Goal: Task Accomplishment & Management: Complete application form

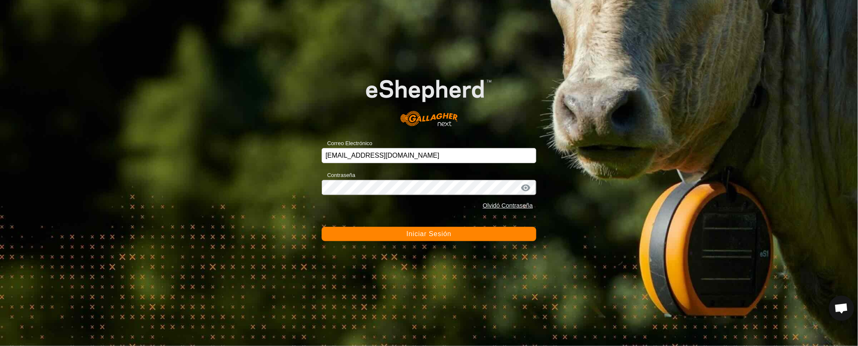
click at [462, 228] on button "Iniciar Sesión" at bounding box center [429, 234] width 215 height 14
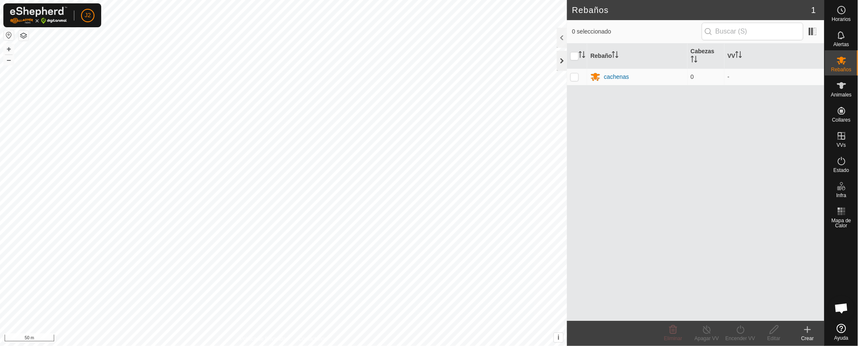
click at [563, 53] on div at bounding box center [562, 61] width 10 height 20
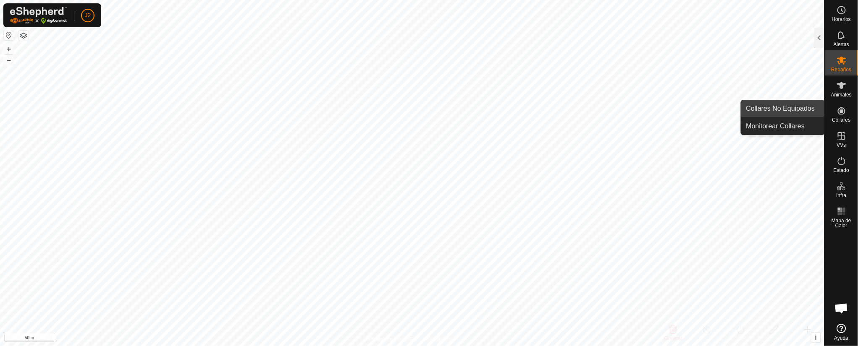
click at [810, 103] on link "Collares No Equipados" at bounding box center [782, 108] width 83 height 17
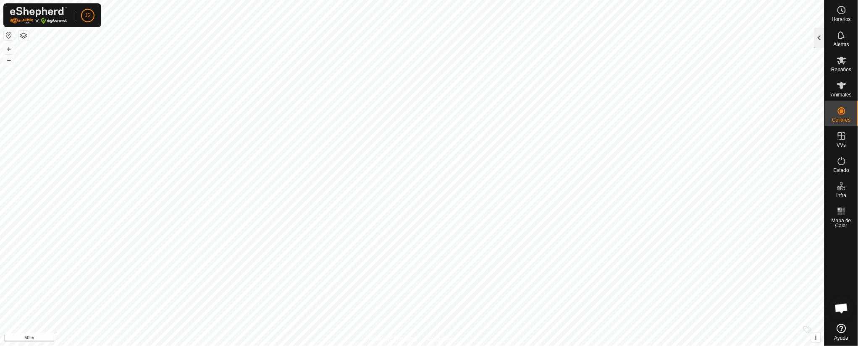
click at [820, 35] on div at bounding box center [819, 38] width 10 height 20
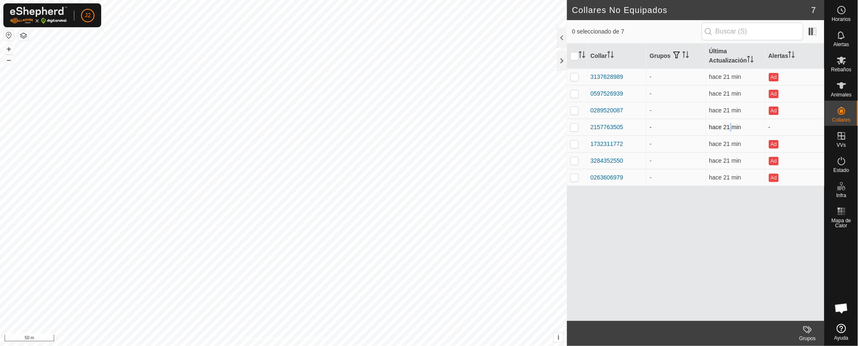
click at [729, 122] on td "hace 21 min" at bounding box center [735, 127] width 59 height 17
click at [663, 142] on td "-" at bounding box center [675, 144] width 59 height 17
click at [574, 123] on td at bounding box center [577, 127] width 20 height 17
click at [684, 51] on icon "Activar para ordenar" at bounding box center [685, 54] width 7 height 7
click at [815, 32] on span at bounding box center [812, 31] width 13 height 13
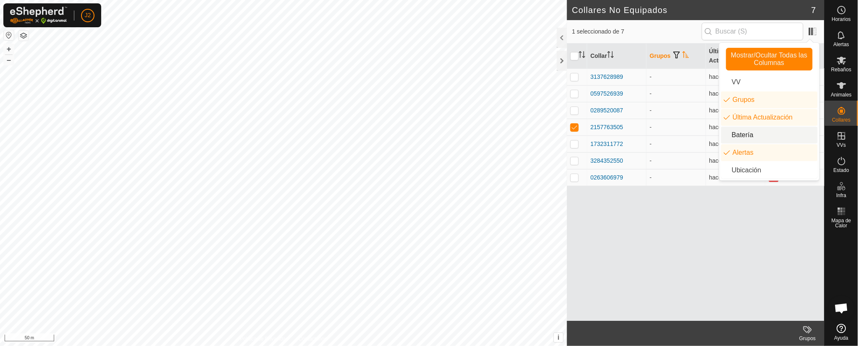
click at [750, 131] on li "Batería" at bounding box center [769, 135] width 97 height 17
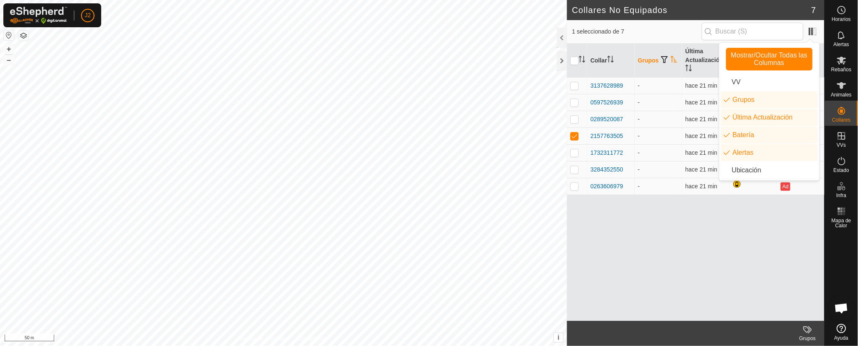
click at [722, 216] on div "Collar Grupos Última Actualización Batería Alertas 3137628989 - hace 21 min Ad …" at bounding box center [695, 183] width 257 height 278
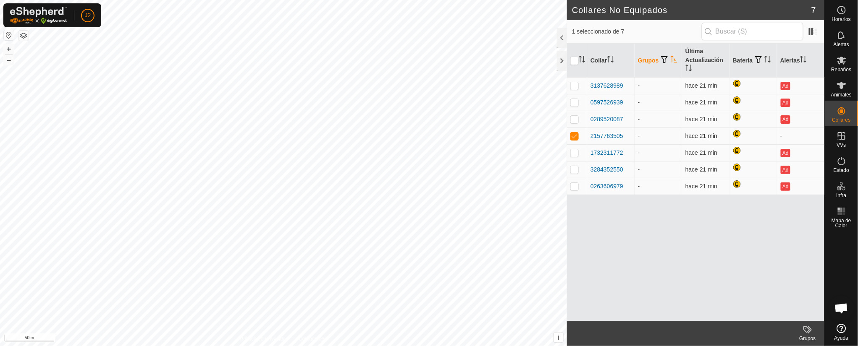
click at [581, 136] on td at bounding box center [577, 136] width 20 height 17
checkbox input "false"
click at [605, 82] on div "3137628989" at bounding box center [606, 85] width 33 height 9
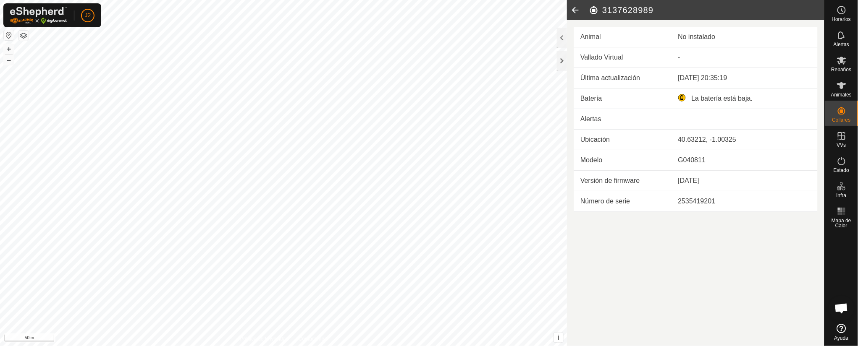
click at [624, 228] on article "3137628989 Animal No instalado Vallado Virtual - Última actualización [DATE] 20…" at bounding box center [695, 173] width 257 height 346
click at [564, 33] on div at bounding box center [562, 38] width 10 height 20
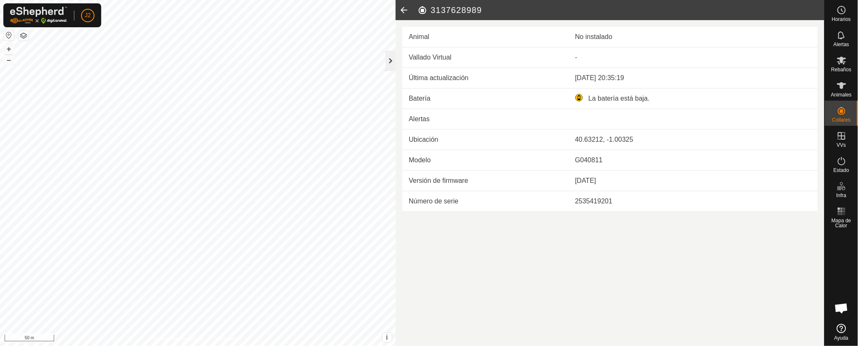
click at [390, 58] on div at bounding box center [390, 61] width 10 height 20
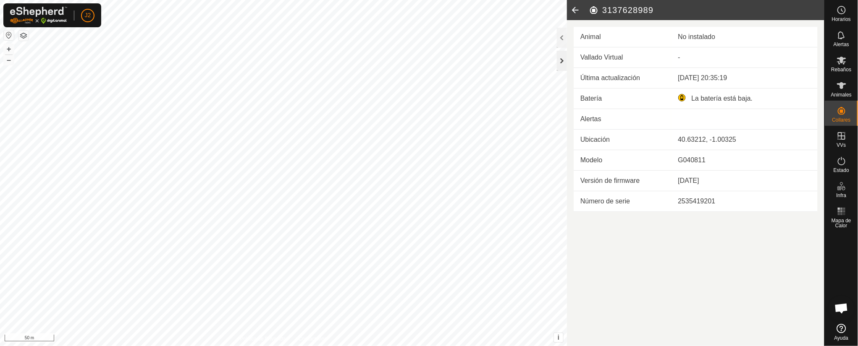
click at [565, 63] on div at bounding box center [562, 61] width 10 height 20
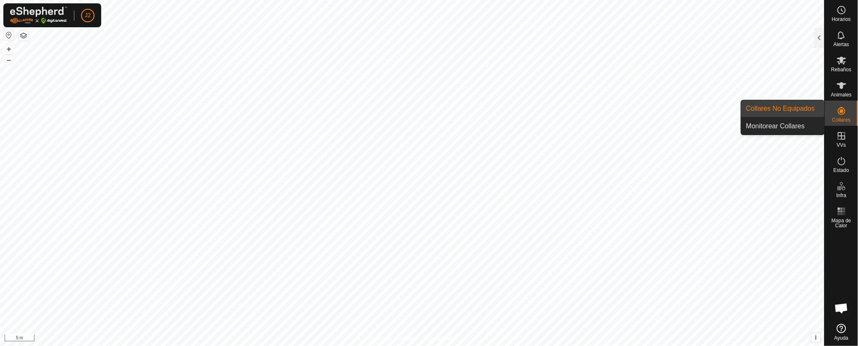
click at [805, 125] on link "Monitorear Collares" at bounding box center [782, 126] width 83 height 17
click at [819, 38] on div at bounding box center [819, 38] width 10 height 20
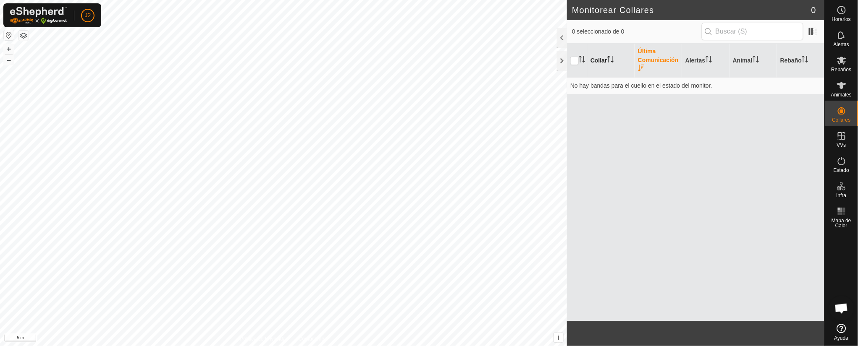
click at [603, 57] on th "Collar" at bounding box center [610, 61] width 47 height 34
click at [661, 58] on th "Última Comunicación" at bounding box center [657, 61] width 47 height 34
click at [708, 57] on icon "Activar para ordenar" at bounding box center [706, 57] width 3 height 2
click at [811, 29] on span at bounding box center [812, 31] width 13 height 13
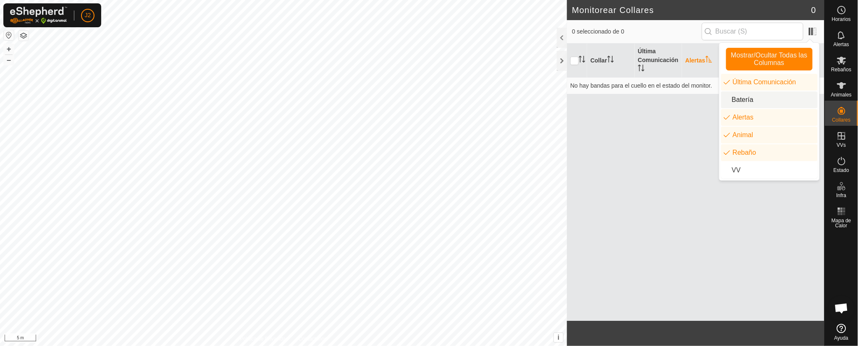
click at [740, 99] on li "Batería" at bounding box center [769, 100] width 97 height 17
click at [660, 136] on div "Collar Última Comunicación Batería Alertas Animal Rebaño No hay bandas para el …" at bounding box center [695, 183] width 257 height 278
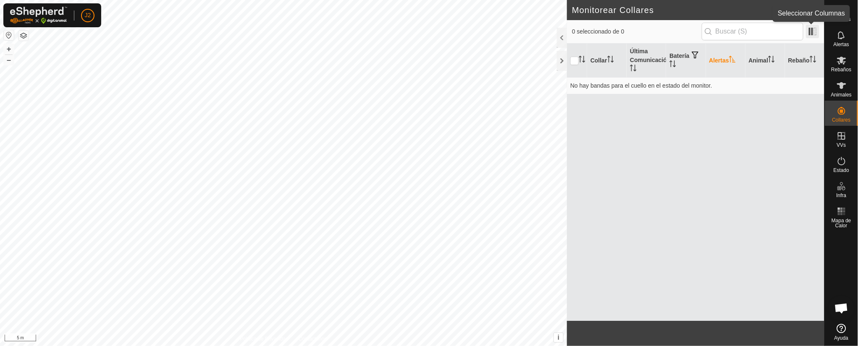
click at [817, 26] on span at bounding box center [812, 31] width 13 height 13
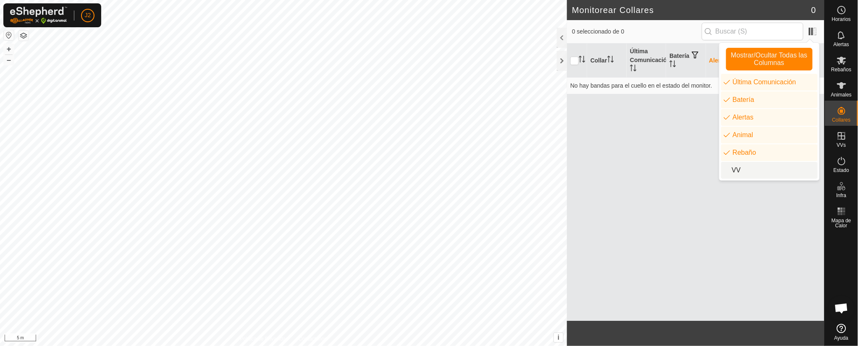
click at [739, 173] on li "VV" at bounding box center [769, 170] width 97 height 17
click at [564, 36] on div at bounding box center [562, 38] width 10 height 20
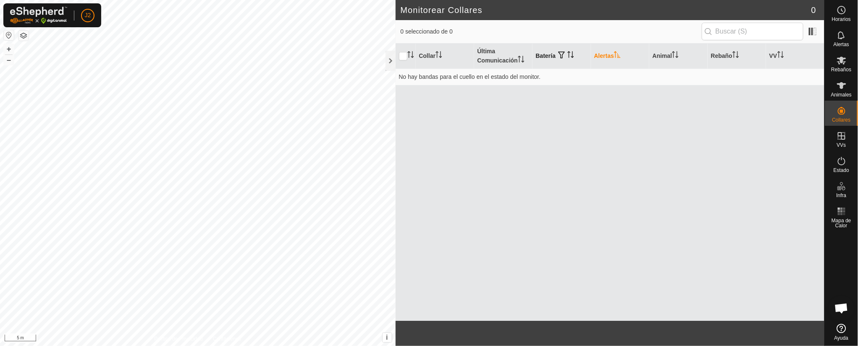
drag, startPoint x: 554, startPoint y: 55, endPoint x: 563, endPoint y: 52, distance: 9.2
click at [563, 52] on th "Batería" at bounding box center [561, 56] width 58 height 25
click at [565, 54] on span "button" at bounding box center [561, 55] width 7 height 7
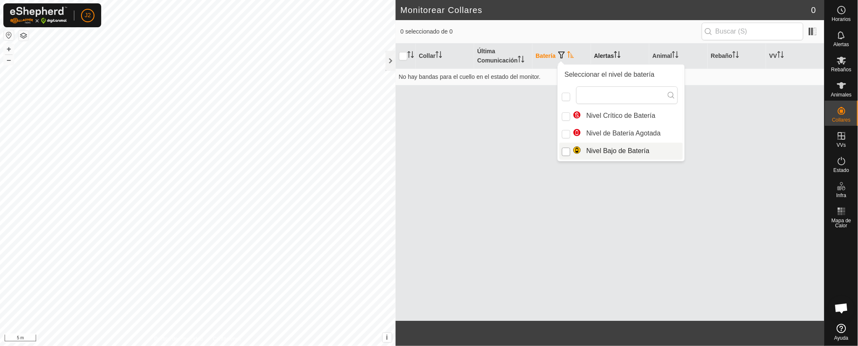
click at [566, 151] on input "Nivel Bajo de Batería" at bounding box center [566, 152] width 8 height 8
checkbox input "true"
click at [495, 151] on div "Collar Última Comunicación Batería Alertas Animal Rebaño VV No hay bandas para …" at bounding box center [610, 183] width 429 height 278
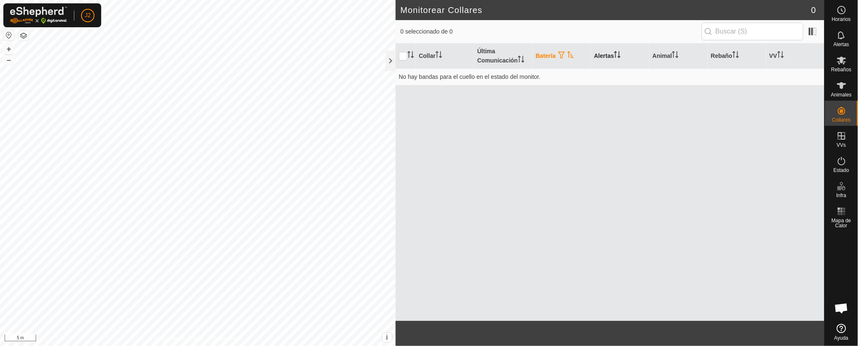
click at [550, 55] on th "Batería" at bounding box center [561, 56] width 58 height 25
click at [558, 60] on th "Batería" at bounding box center [561, 56] width 58 height 25
click at [559, 55] on button "button" at bounding box center [561, 55] width 12 height 8
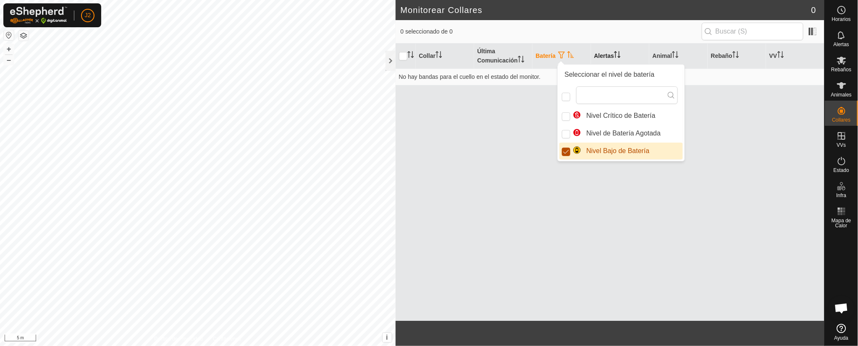
click at [568, 149] on input "Nivel Bajo de Batería" at bounding box center [566, 152] width 8 height 8
checkbox input "false"
click at [779, 54] on icon "Activar para ordenar" at bounding box center [778, 54] width 1 height 7
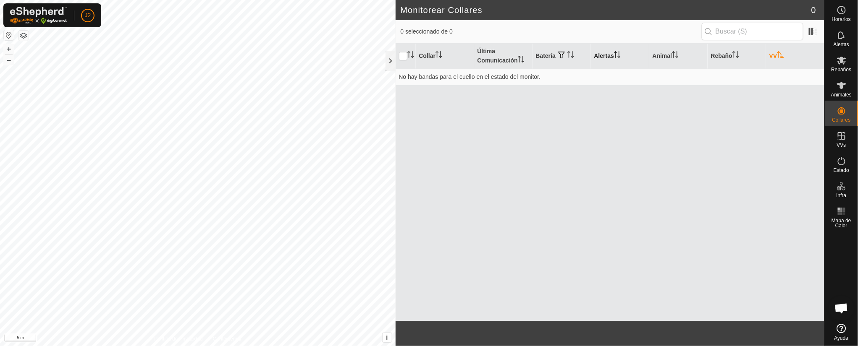
click at [773, 58] on th "VV" at bounding box center [795, 56] width 58 height 25
click at [655, 144] on div "Collar Última Comunicación Batería Alertas Animal Rebaño VV No hay bandas para …" at bounding box center [610, 183] width 429 height 278
click at [387, 56] on div at bounding box center [390, 61] width 10 height 20
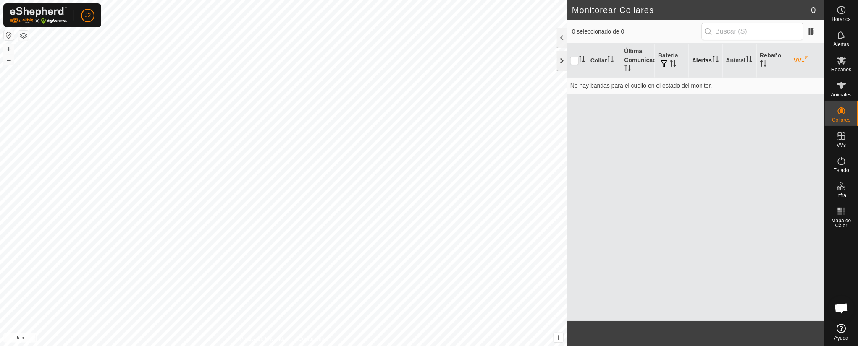
click at [564, 60] on div at bounding box center [562, 61] width 10 height 20
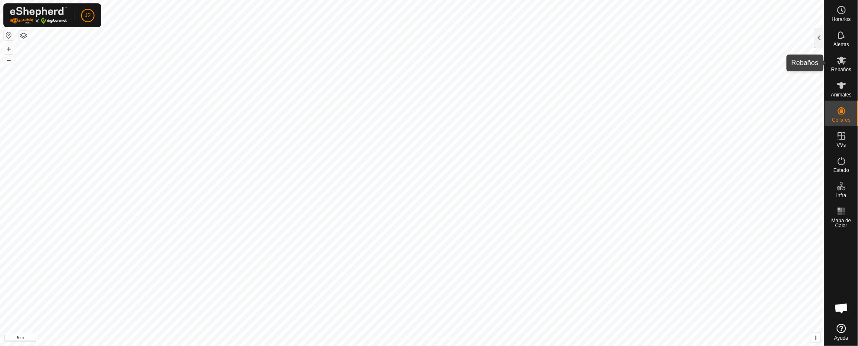
click at [842, 61] on icon at bounding box center [841, 61] width 9 height 8
click at [823, 32] on div at bounding box center [819, 38] width 10 height 20
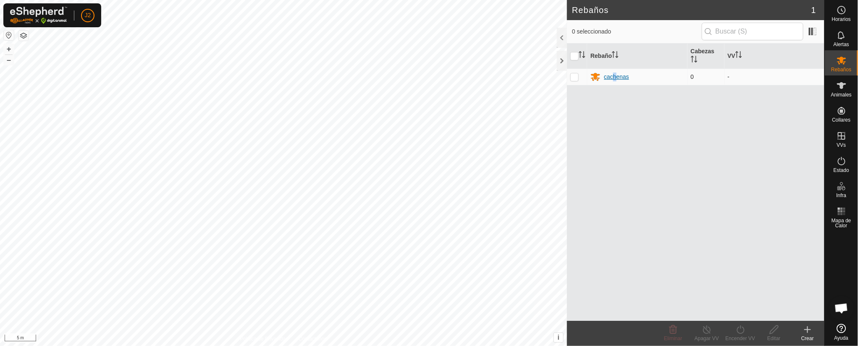
click at [615, 77] on div "cachenas" at bounding box center [616, 77] width 25 height 9
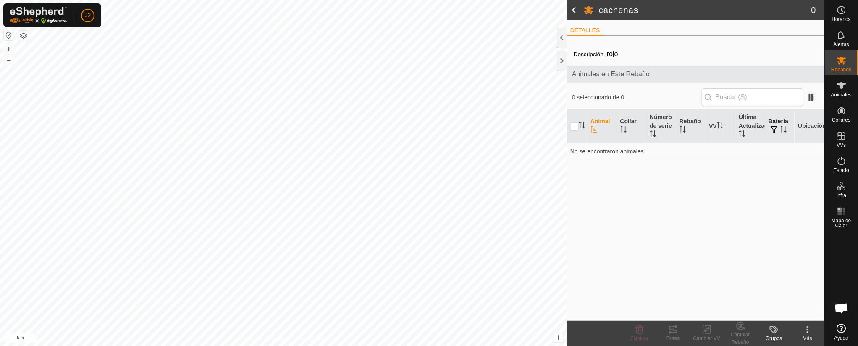
click at [777, 120] on th "Batería" at bounding box center [780, 127] width 30 height 34
click at [762, 151] on td "No se encontraron animales." at bounding box center [695, 151] width 257 height 17
click at [577, 125] on input "checkbox" at bounding box center [574, 127] width 8 height 8
checkbox input "true"
click at [579, 123] on icon "Activar para ordenar" at bounding box center [582, 125] width 7 height 7
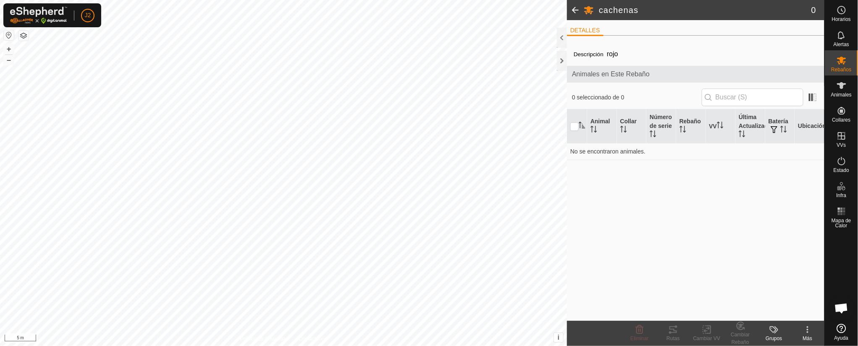
click at [561, 34] on div at bounding box center [562, 38] width 10 height 20
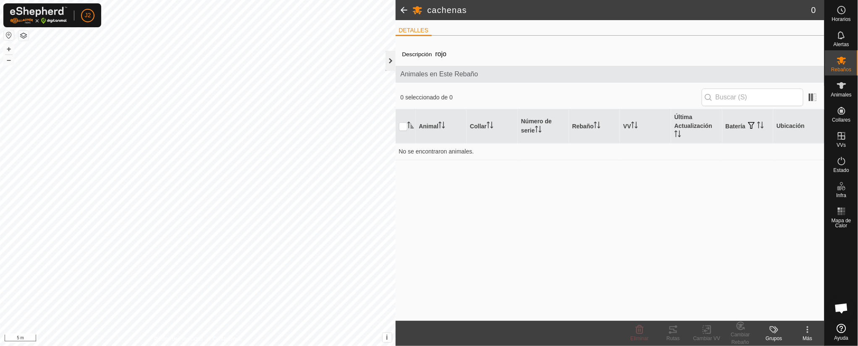
click at [390, 59] on div at bounding box center [390, 61] width 10 height 20
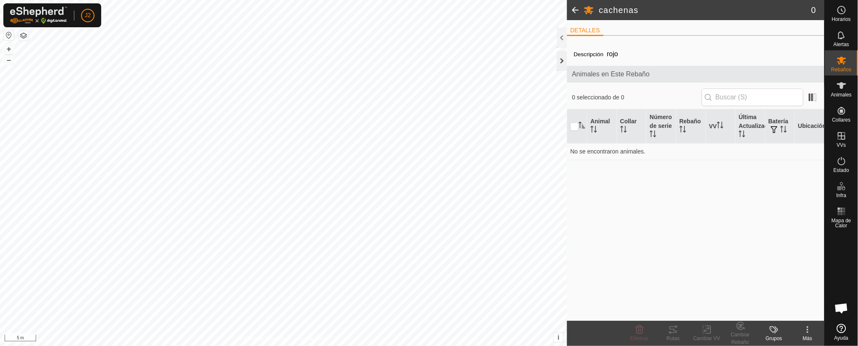
click at [558, 57] on div at bounding box center [562, 61] width 10 height 20
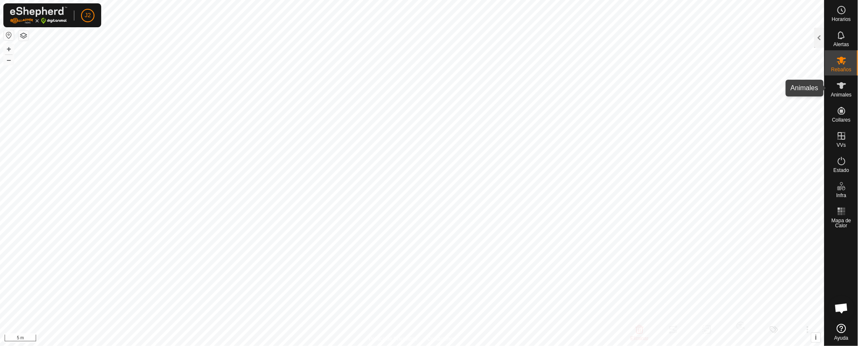
click at [847, 87] on es-animals-svg-icon at bounding box center [841, 85] width 15 height 13
click at [817, 35] on div at bounding box center [819, 38] width 10 height 20
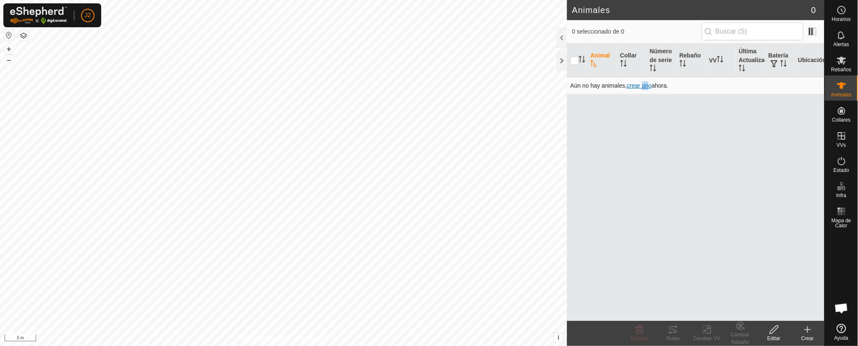
click at [645, 84] on span "crear uno" at bounding box center [639, 85] width 25 height 7
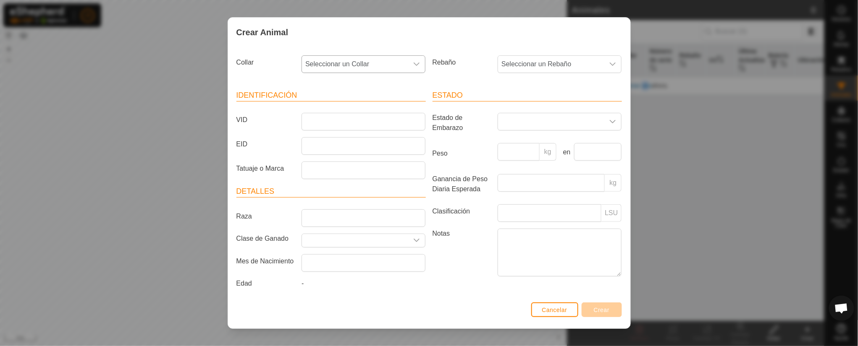
click at [408, 60] on div "dropdown trigger" at bounding box center [416, 64] width 17 height 17
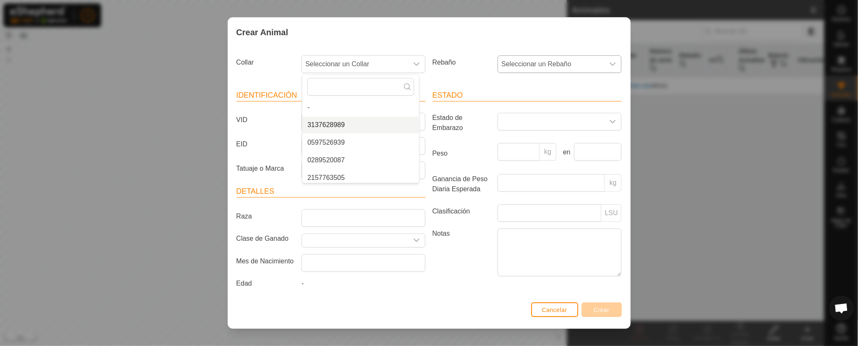
click at [604, 61] on div "dropdown trigger" at bounding box center [612, 64] width 17 height 17
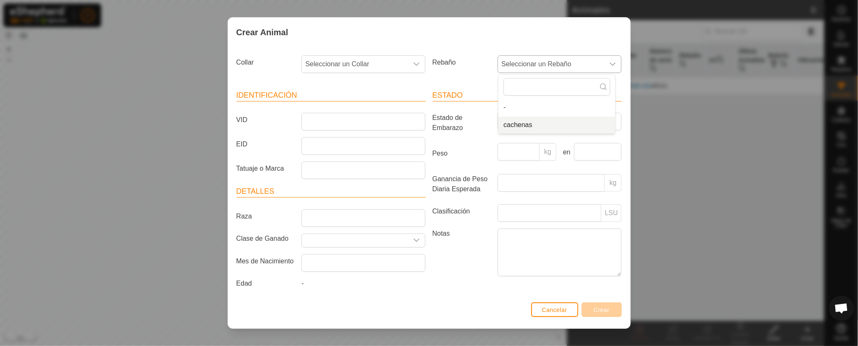
click at [514, 122] on li "cachenas" at bounding box center [556, 125] width 117 height 17
click at [413, 61] on icon "dropdown trigger" at bounding box center [416, 64] width 7 height 7
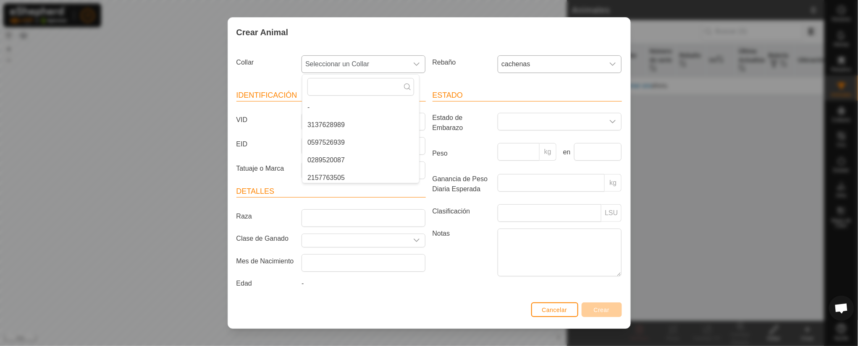
click at [341, 123] on li "3137628989" at bounding box center [360, 125] width 117 height 17
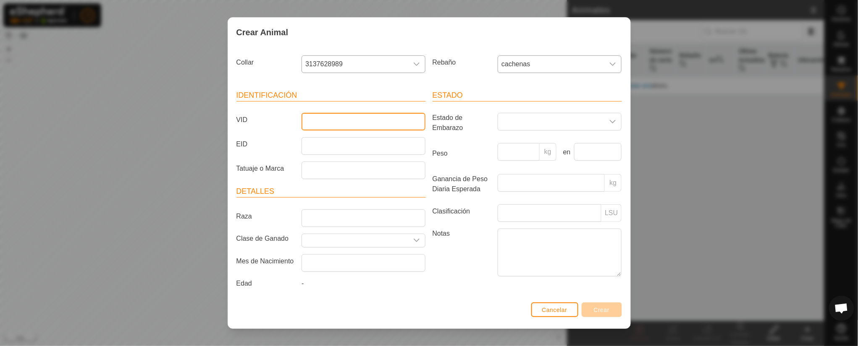
click at [320, 120] on input "VID" at bounding box center [363, 122] width 124 height 18
type input "ES021111172034"
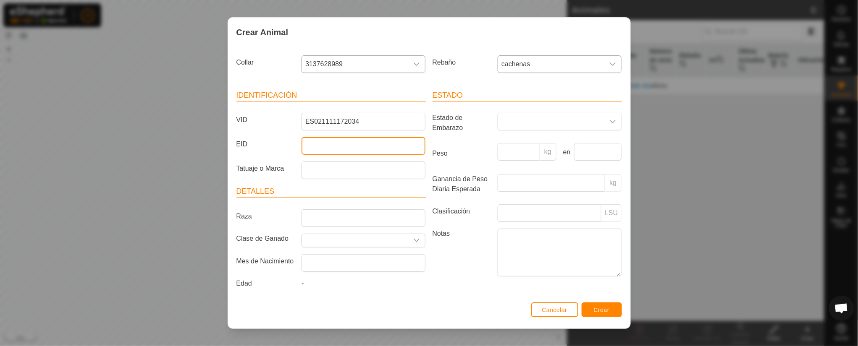
click at [354, 155] on input "EID" at bounding box center [363, 146] width 124 height 18
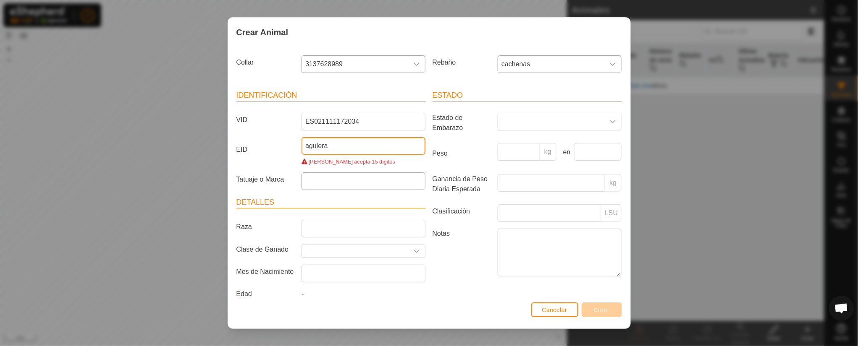
type input "agulera"
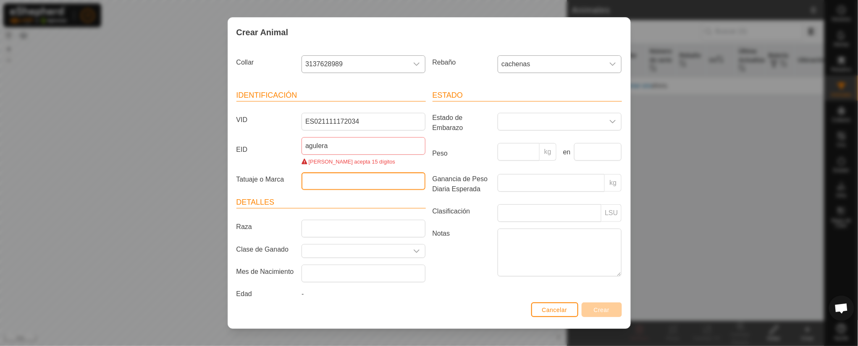
click at [355, 186] on input "Tatuaje o Marca" at bounding box center [363, 182] width 124 height 18
type input "clara"
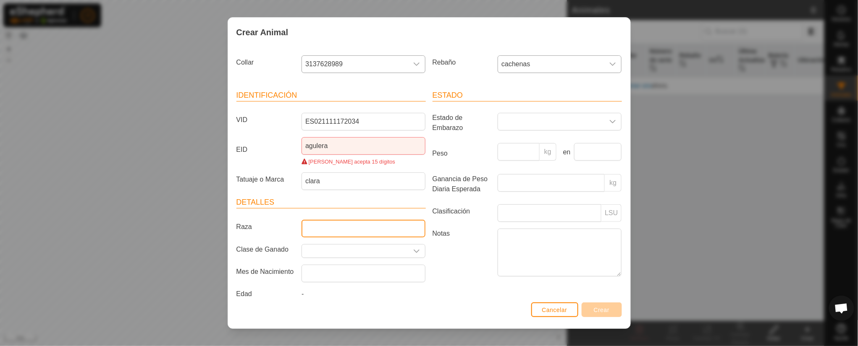
click at [346, 222] on input "Raza" at bounding box center [363, 229] width 124 height 18
type input "cachena"
drag, startPoint x: 352, startPoint y: 249, endPoint x: 359, endPoint y: 249, distance: 6.3
click at [353, 249] on input "Seleccione o ingrese una Clase de Ganado" at bounding box center [355, 251] width 106 height 13
click at [413, 250] on icon "dropdown trigger" at bounding box center [416, 251] width 7 height 7
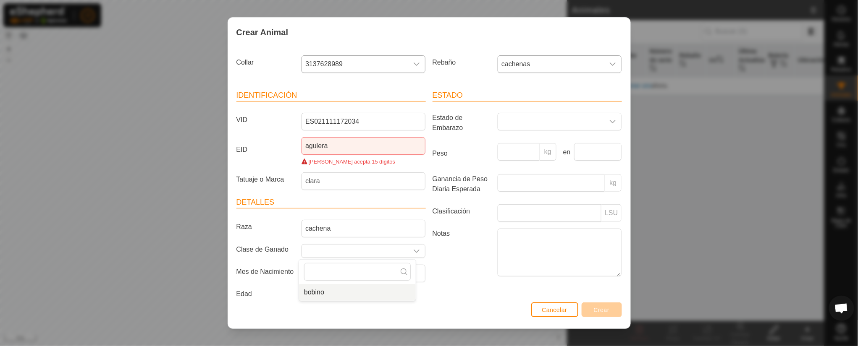
click at [342, 295] on li "bobino" at bounding box center [357, 292] width 117 height 17
type input "bobino"
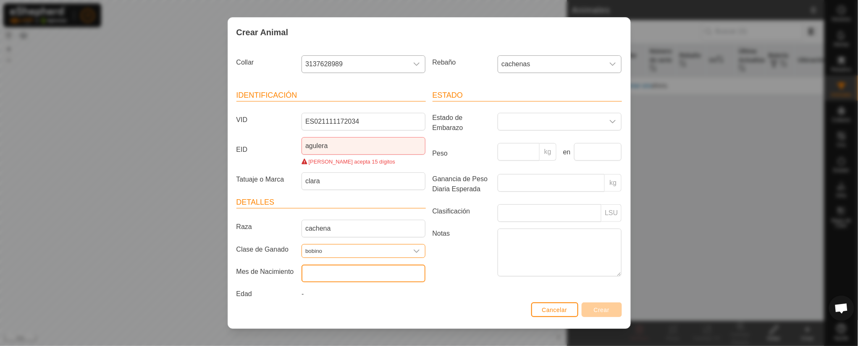
click at [372, 270] on input "text" at bounding box center [363, 274] width 124 height 18
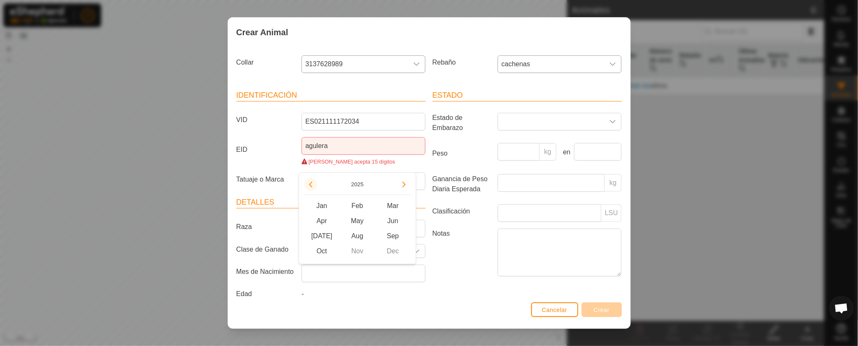
click at [313, 178] on p-button "Choose Date" at bounding box center [310, 184] width 13 height 13
click at [313, 179] on p-button "Choose Date" at bounding box center [310, 184] width 13 height 13
click at [311, 183] on button "Previous Year" at bounding box center [310, 184] width 13 height 13
click at [362, 218] on span "May" at bounding box center [358, 221] width 36 height 15
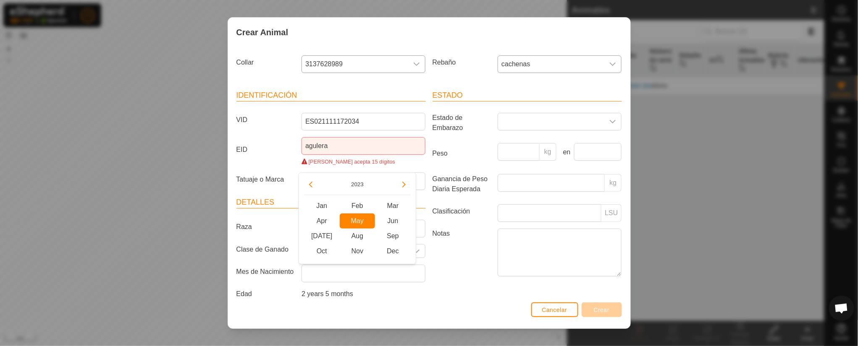
type input "[DATE]"
click at [604, 122] on div "dropdown trigger" at bounding box center [612, 121] width 17 height 17
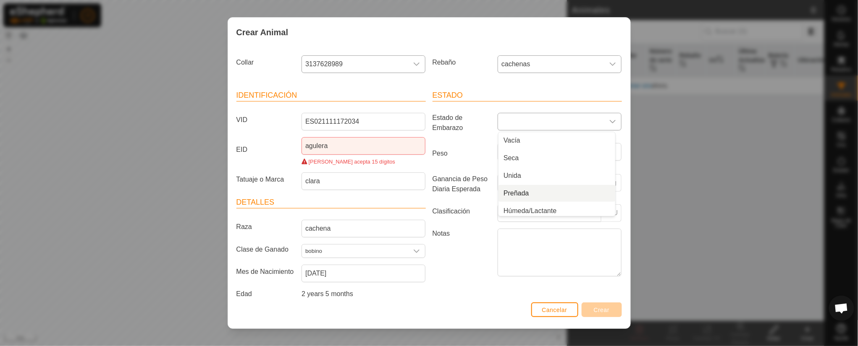
click at [519, 190] on li "Preñada" at bounding box center [556, 193] width 117 height 17
click at [504, 152] on input "Peso" at bounding box center [519, 152] width 42 height 18
type input "400"
click at [587, 155] on input "text" at bounding box center [598, 152] width 48 height 18
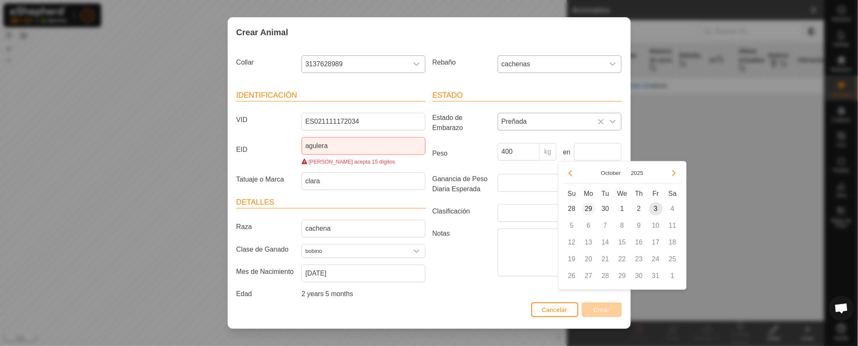
click at [585, 203] on span "29" at bounding box center [588, 208] width 13 height 13
type input "[DATE]"
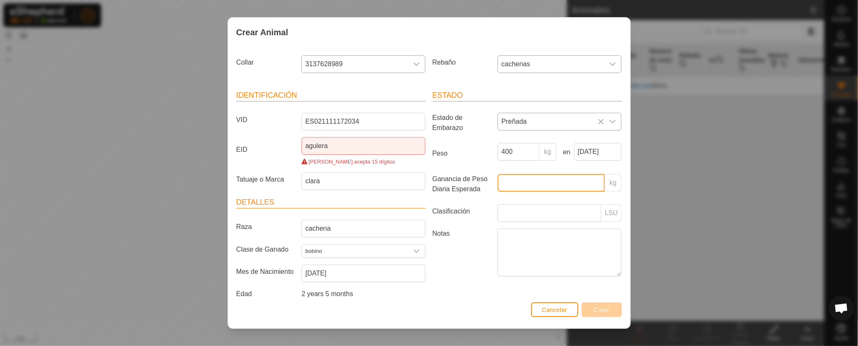
click at [547, 186] on input "Ganancia de Peso Diaria Esperada" at bounding box center [551, 183] width 107 height 18
type input "10"
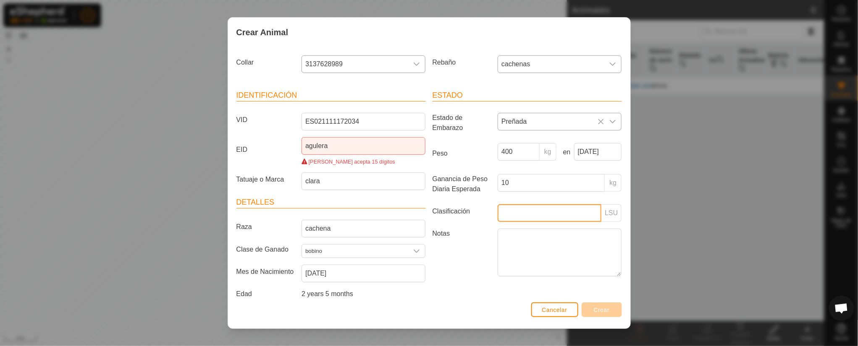
click at [509, 216] on input "Clasificación" at bounding box center [550, 213] width 104 height 18
type input "p"
click at [433, 267] on label "Notas" at bounding box center [461, 263] width 65 height 47
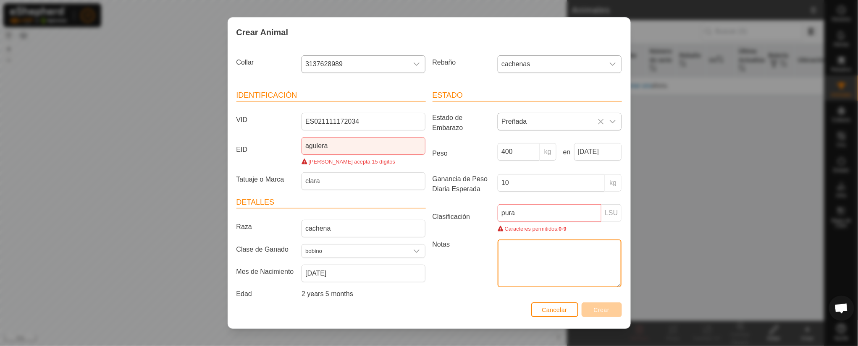
click at [498, 267] on textarea "Notas" at bounding box center [560, 264] width 124 height 48
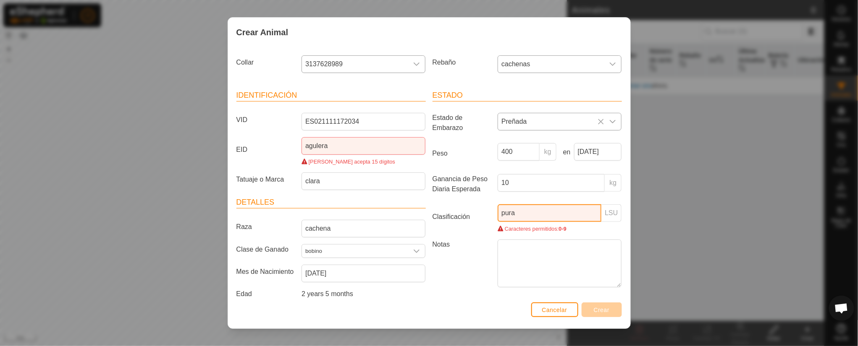
click at [537, 210] on input "pura" at bounding box center [550, 213] width 104 height 18
click at [534, 204] on article "Estado Estado de Embarazo Preñada Peso 400 kg en [DATE] Ganancia de Peso Diaria…" at bounding box center [526, 190] width 189 height 201
click at [541, 208] on input "pura raza e" at bounding box center [550, 213] width 104 height 18
type input "puxxxxxxxxxxxxxxxxxxxxxx"
drag, startPoint x: 440, startPoint y: 263, endPoint x: 437, endPoint y: 251, distance: 11.9
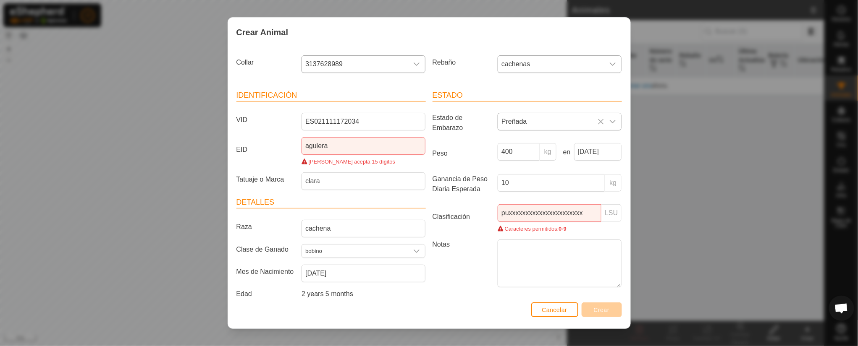
click at [440, 262] on label "Notas" at bounding box center [461, 263] width 65 height 47
click at [498, 262] on textarea "Notas" at bounding box center [560, 264] width 124 height 48
click at [343, 146] on input "agulera" at bounding box center [363, 146] width 124 height 18
type input "a"
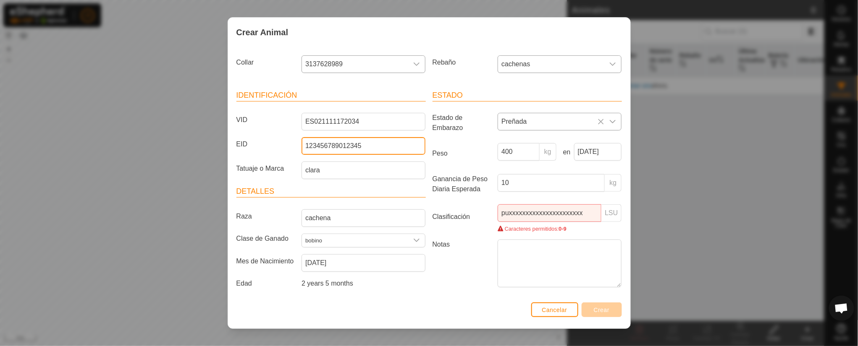
type input "123456789012345"
drag, startPoint x: 448, startPoint y: 273, endPoint x: 467, endPoint y: 263, distance: 20.8
click at [449, 272] on label "Notas" at bounding box center [461, 263] width 65 height 47
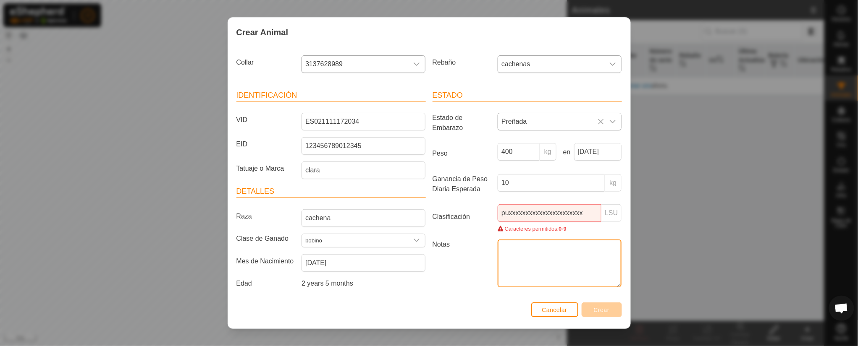
click at [498, 272] on textarea "Notas" at bounding box center [560, 264] width 124 height 48
click at [576, 210] on input "puxxxxxxxxxxxxxxxxxxxxxx" at bounding box center [550, 213] width 104 height 18
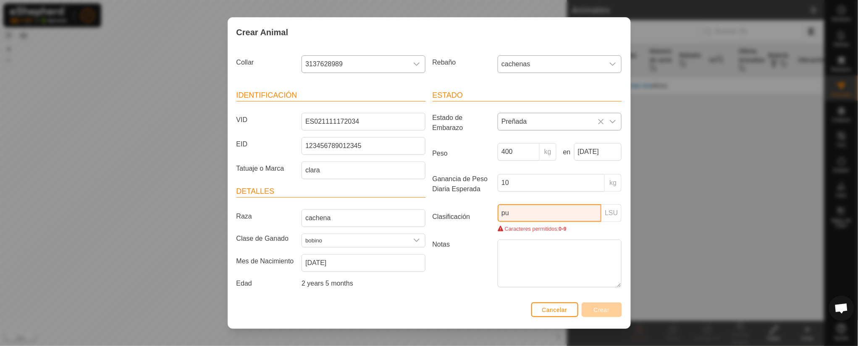
type input "p"
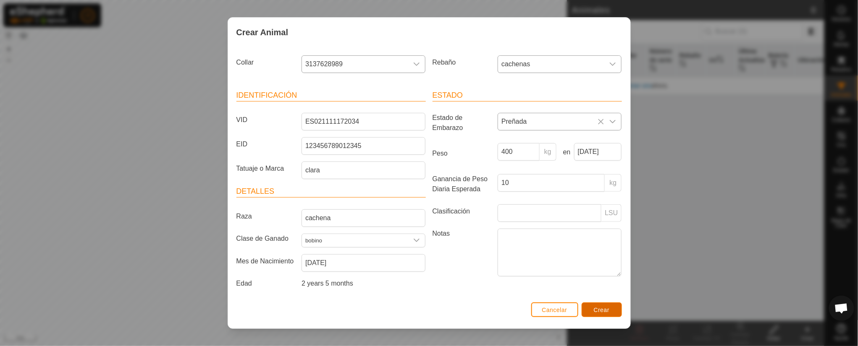
click at [596, 307] on span "Crear" at bounding box center [602, 310] width 16 height 7
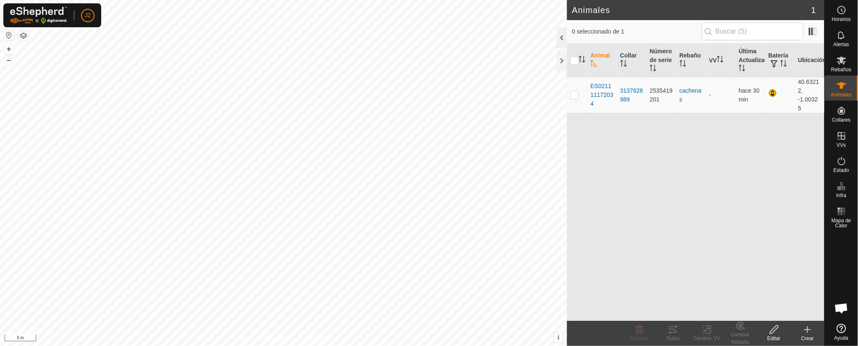
click at [563, 35] on div at bounding box center [562, 38] width 10 height 20
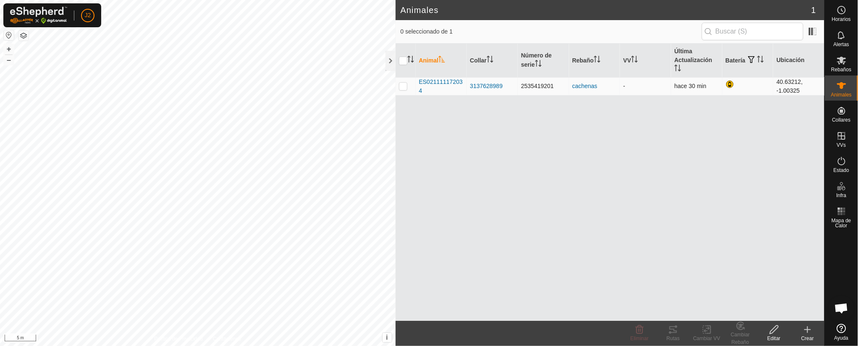
click at [403, 82] on td at bounding box center [406, 86] width 20 height 18
checkbox input "true"
drag, startPoint x: 458, startPoint y: 155, endPoint x: 456, endPoint y: 150, distance: 4.9
click at [458, 152] on div "Animal Collar Número de serie Rebaño VV Última Actualización Batería Ubicación …" at bounding box center [610, 183] width 429 height 278
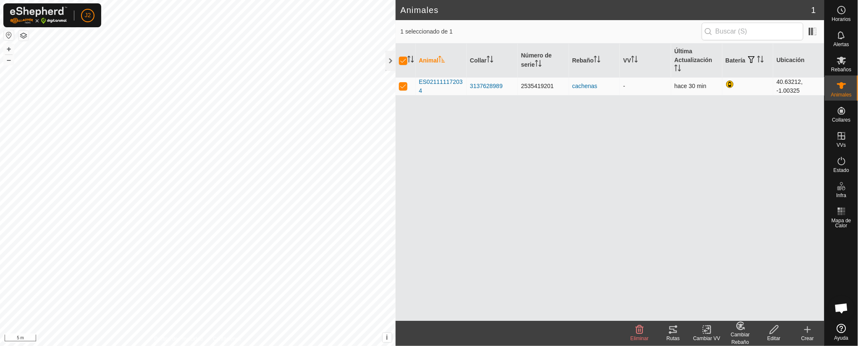
click at [400, 86] on p-checkbox at bounding box center [403, 86] width 8 height 7
checkbox input "false"
click at [576, 85] on div "cachenas" at bounding box center [594, 86] width 45 height 9
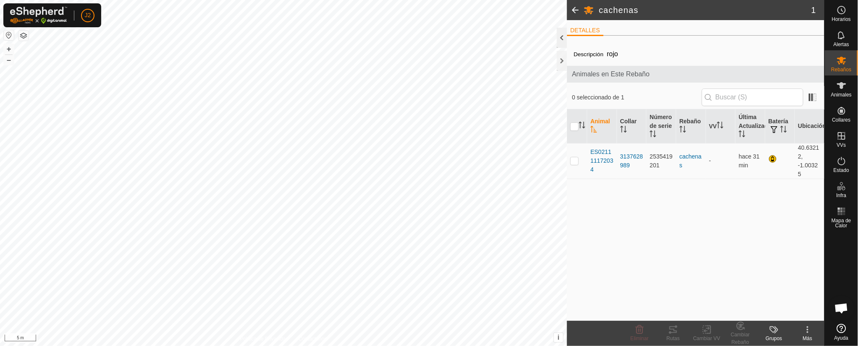
click at [562, 35] on div at bounding box center [562, 38] width 10 height 20
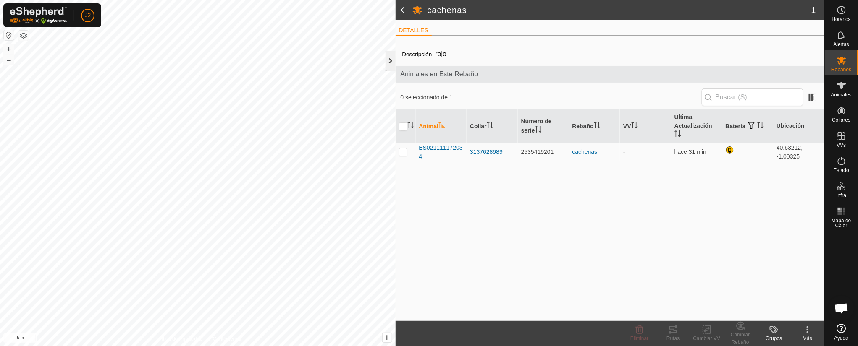
click at [392, 57] on div at bounding box center [390, 61] width 10 height 20
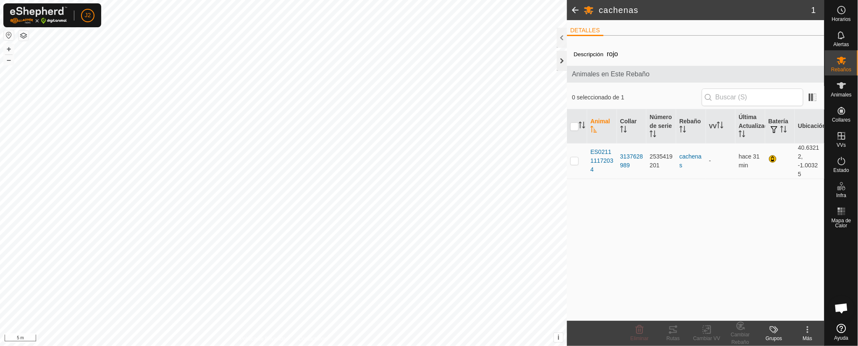
click at [560, 64] on div at bounding box center [562, 61] width 10 height 20
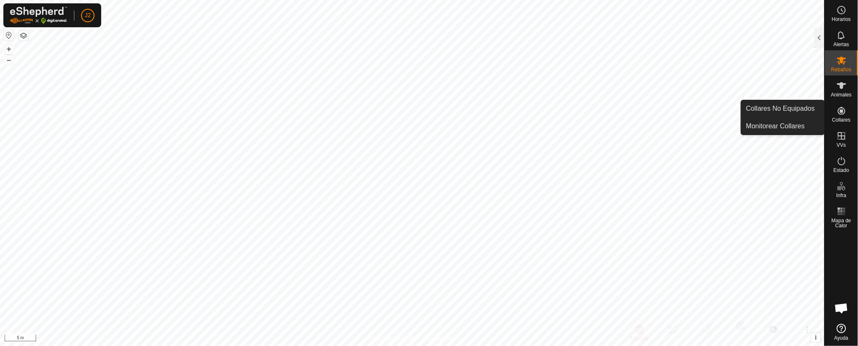
click at [841, 106] on icon at bounding box center [841, 111] width 10 height 10
click at [804, 102] on link "Collares No Equipados" at bounding box center [782, 108] width 83 height 17
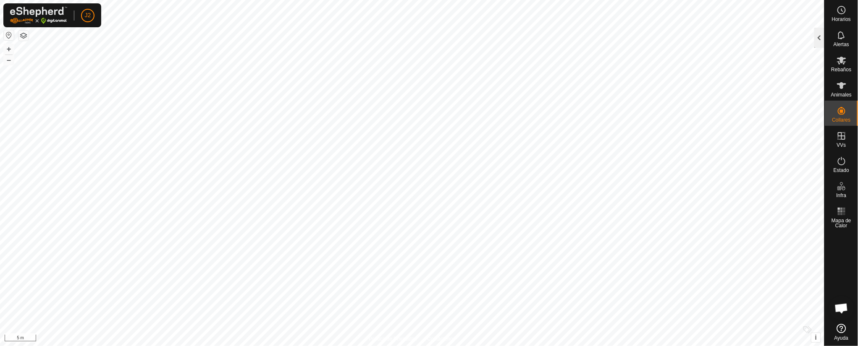
click at [817, 34] on div at bounding box center [819, 38] width 10 height 20
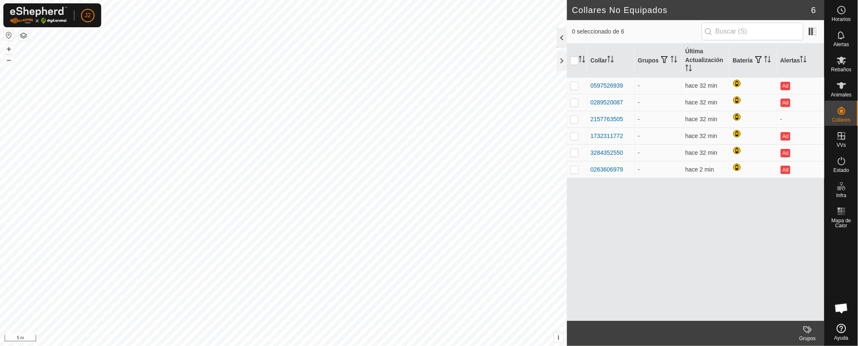
click at [561, 34] on div at bounding box center [562, 38] width 10 height 20
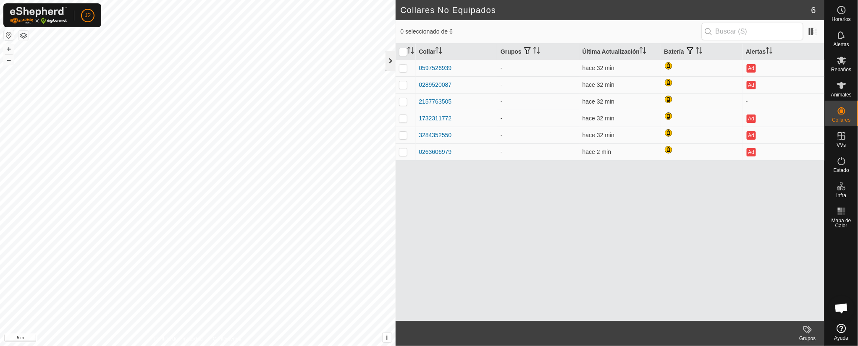
click at [388, 57] on div at bounding box center [390, 61] width 10 height 20
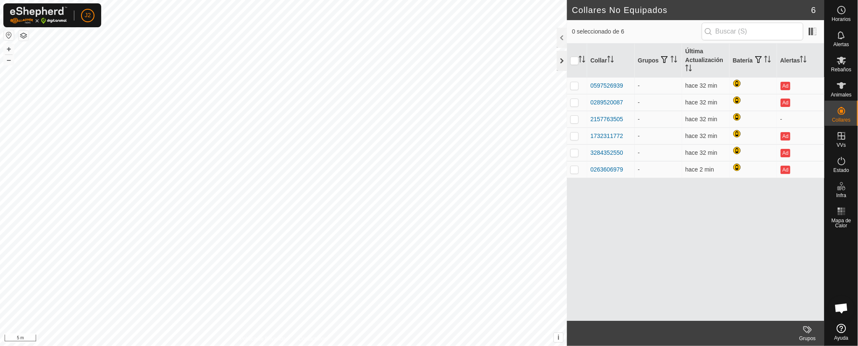
click at [565, 53] on div at bounding box center [562, 61] width 10 height 20
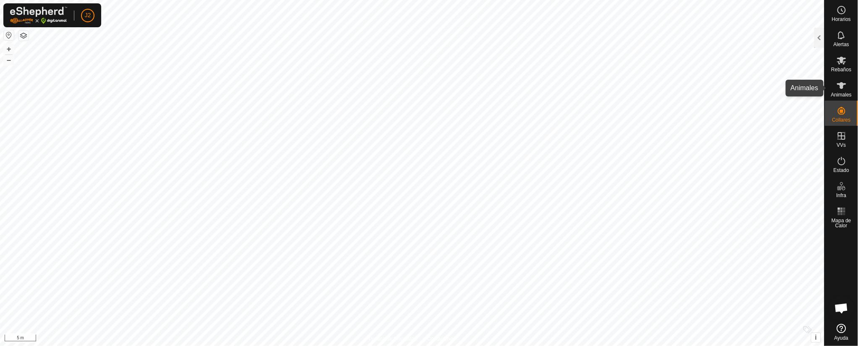
click at [845, 85] on icon at bounding box center [841, 86] width 10 height 10
click at [817, 34] on div at bounding box center [819, 38] width 10 height 20
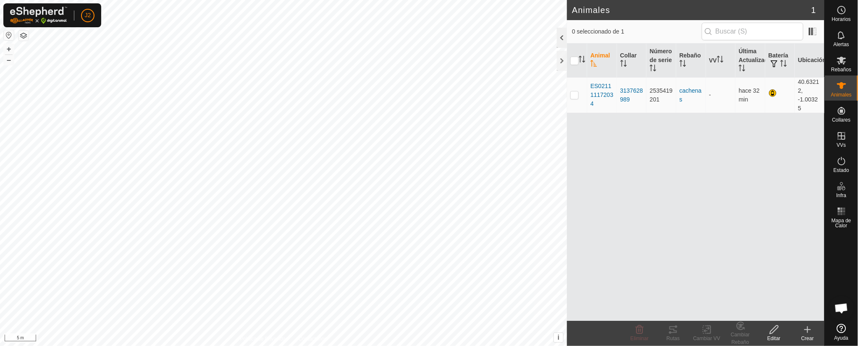
click at [563, 35] on div at bounding box center [562, 38] width 10 height 20
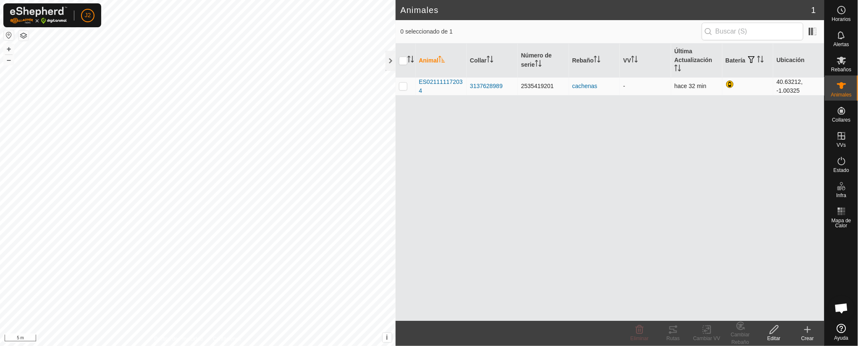
click at [407, 83] on p-checkbox at bounding box center [403, 86] width 8 height 7
checkbox input "true"
click at [637, 328] on icon at bounding box center [640, 330] width 8 height 8
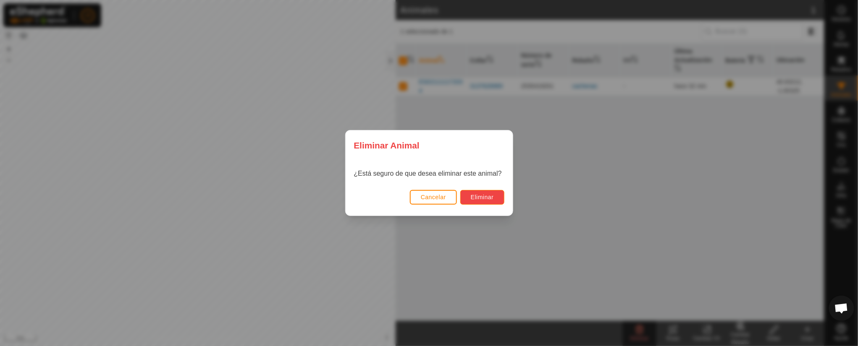
click at [477, 190] on button "Eliminar" at bounding box center [482, 197] width 44 height 15
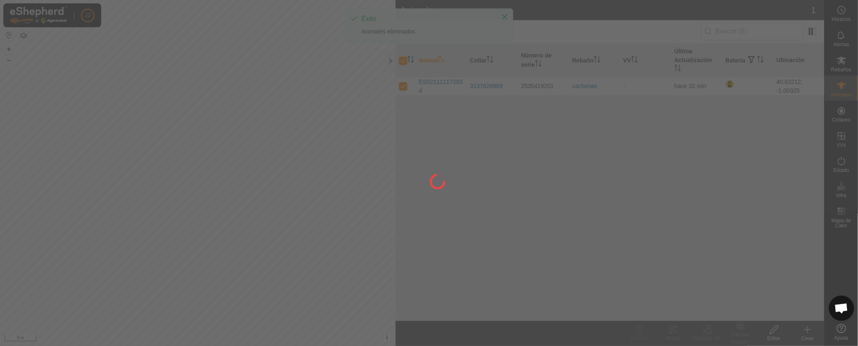
checkbox input "false"
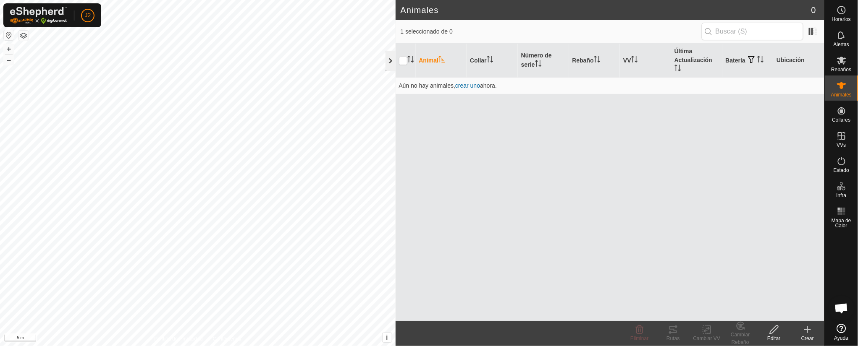
click at [389, 56] on div at bounding box center [390, 61] width 10 height 20
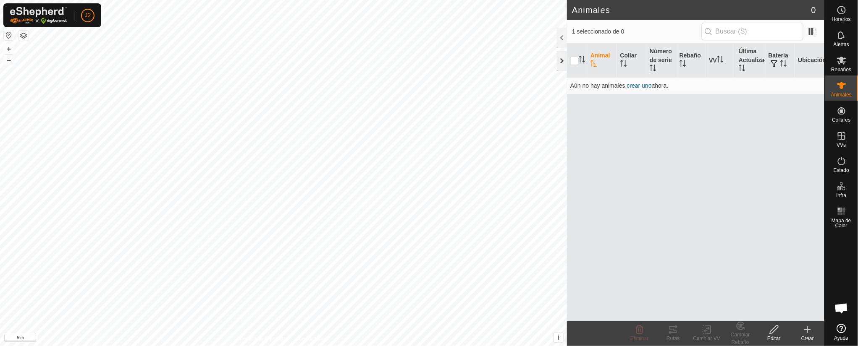
click at [561, 59] on div at bounding box center [562, 61] width 10 height 20
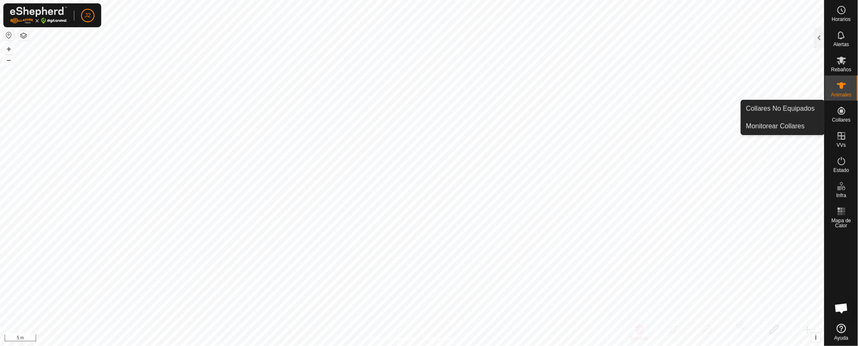
click at [841, 112] on icon at bounding box center [842, 111] width 8 height 8
click at [805, 108] on link "Collares No Equipados" at bounding box center [782, 108] width 83 height 17
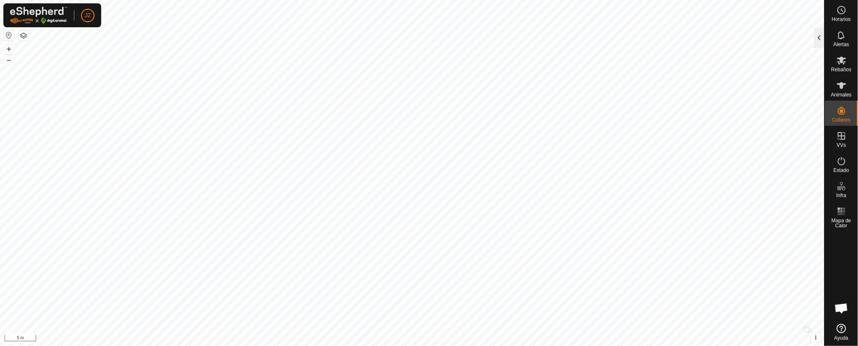
click at [823, 35] on div at bounding box center [819, 38] width 10 height 20
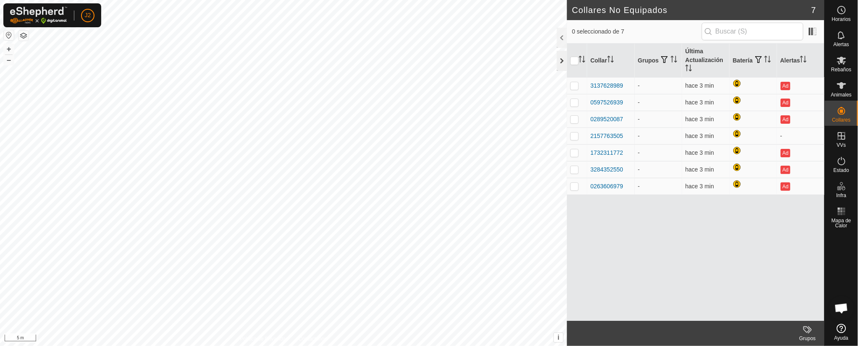
click at [560, 58] on div at bounding box center [562, 61] width 10 height 20
